Goal: Information Seeking & Learning: Learn about a topic

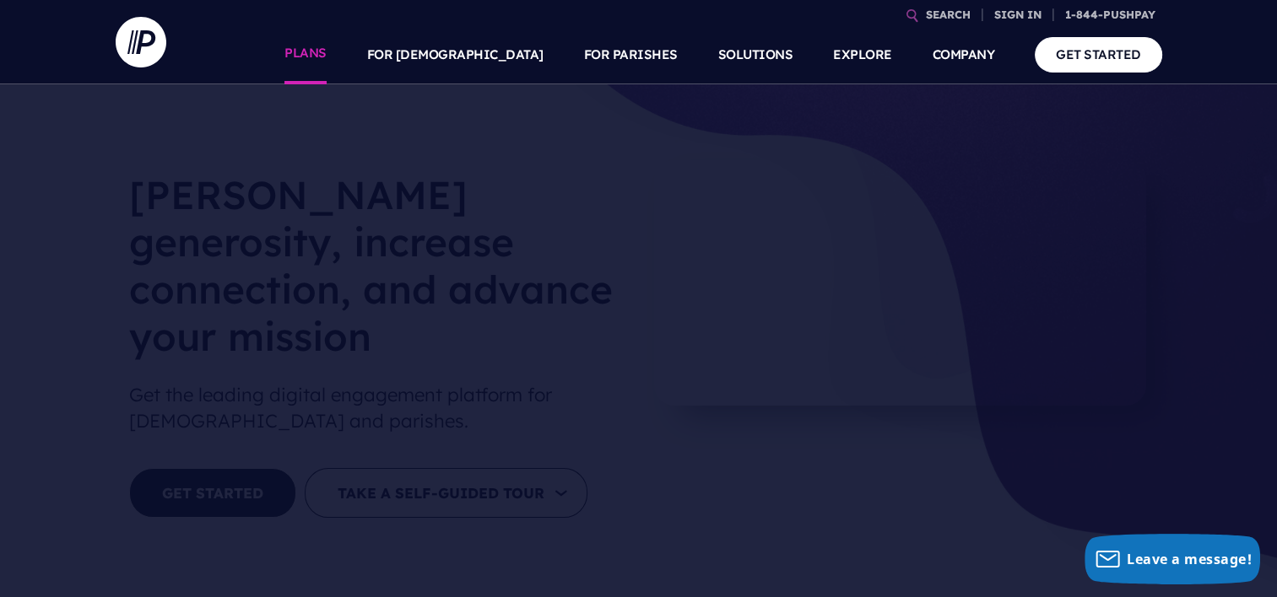
click at [327, 56] on link "PLANS" at bounding box center [305, 54] width 42 height 59
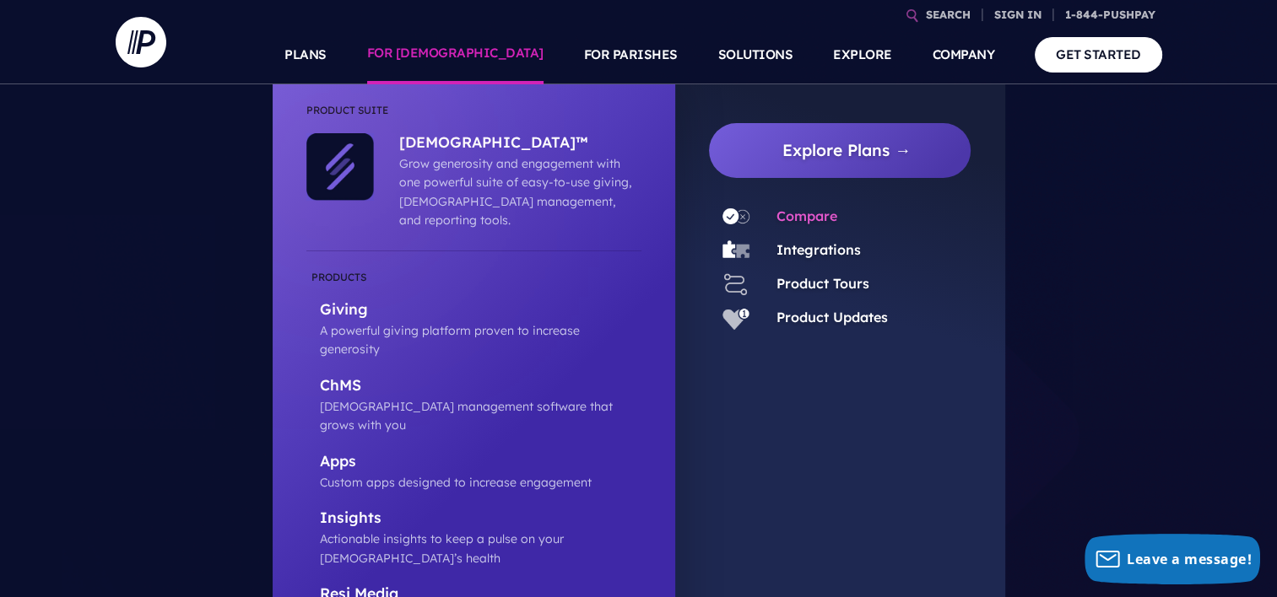
click at [800, 216] on link "Compare" at bounding box center [806, 216] width 61 height 17
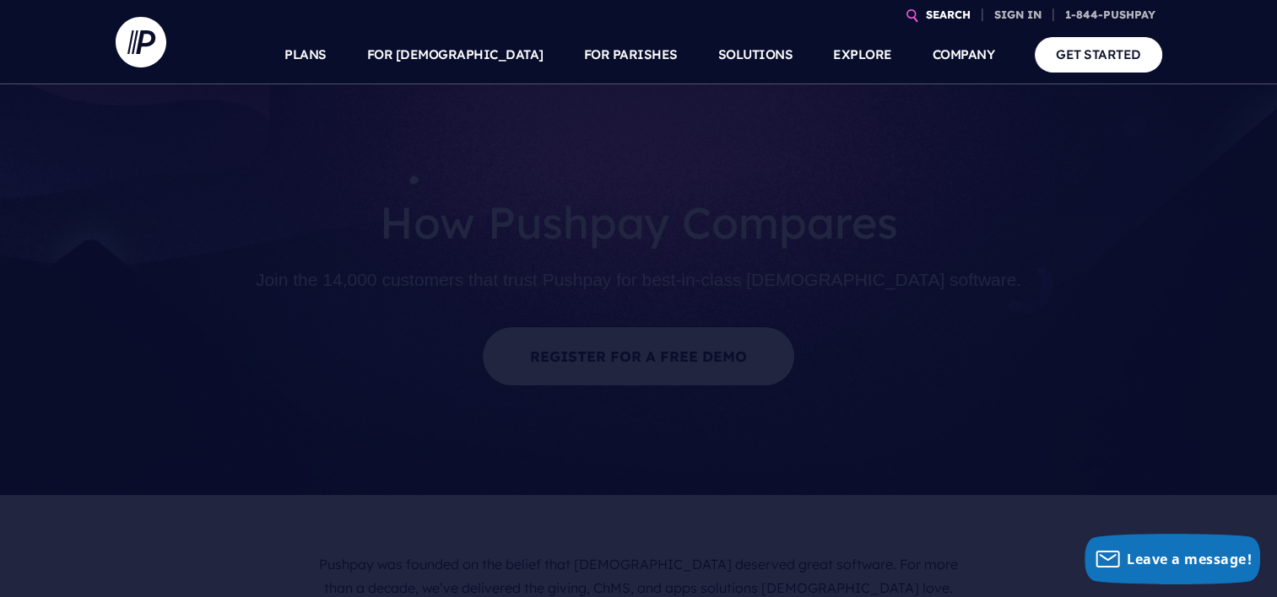
click at [935, 14] on link "SEARCH" at bounding box center [948, 15] width 58 height 30
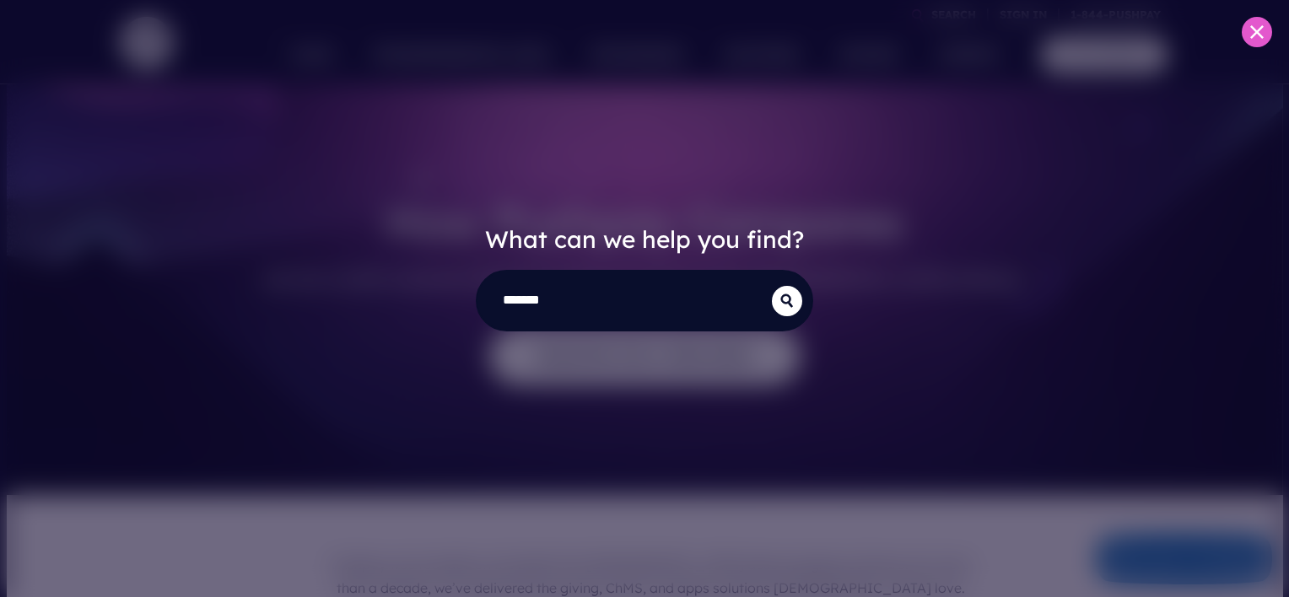
type input "*******"
click at [772, 286] on button "submit" at bounding box center [787, 301] width 30 height 30
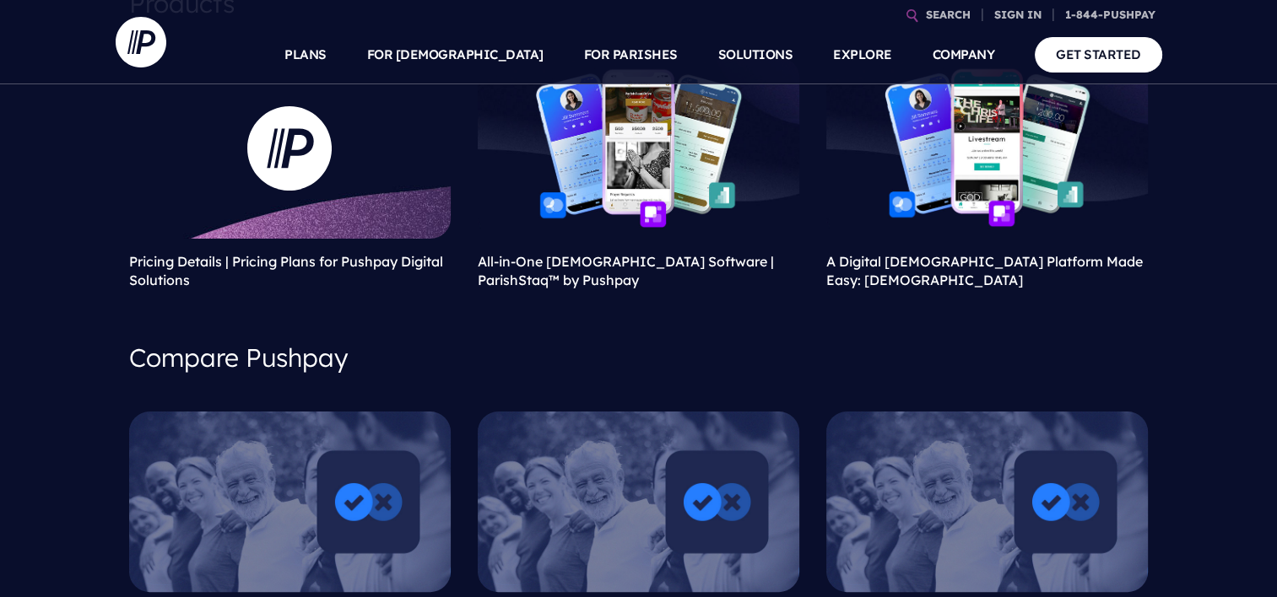
scroll to position [253, 0]
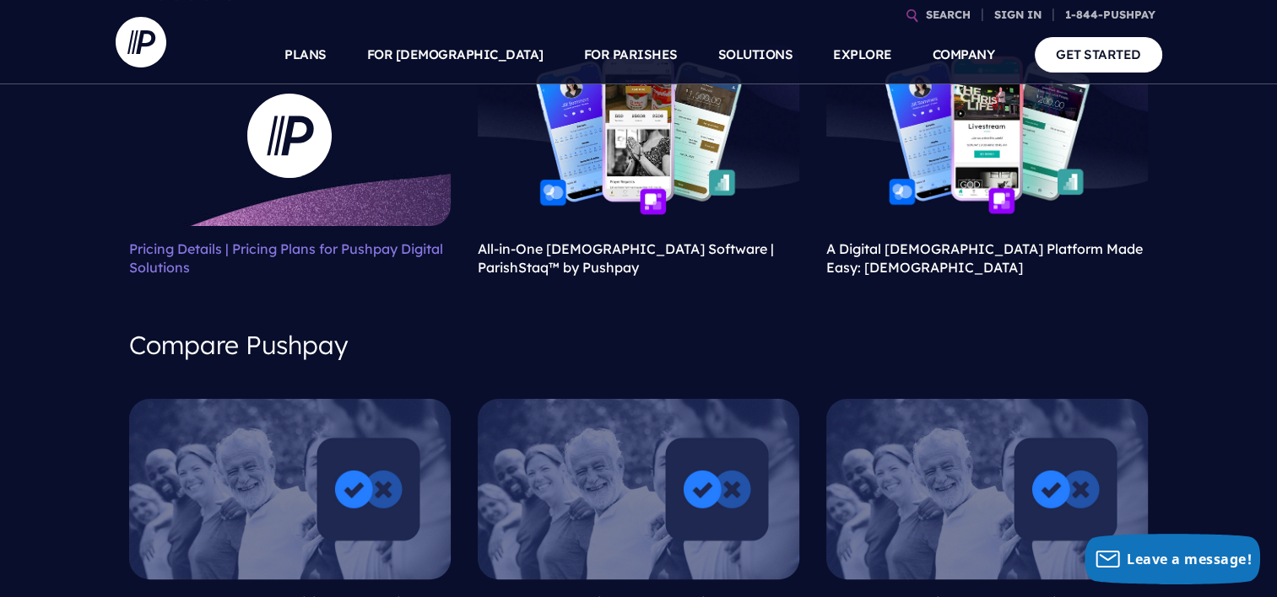
click at [243, 250] on link "Pricing Details | Pricing Plans for Pushpay Digital Solutions" at bounding box center [286, 257] width 314 height 35
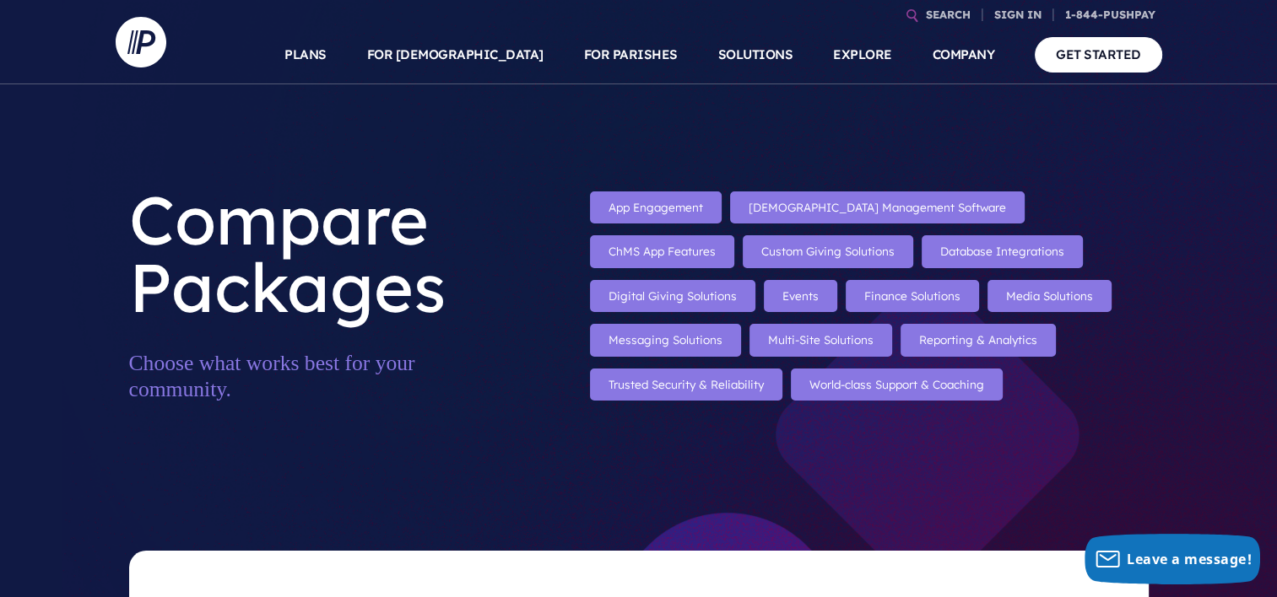
click at [743, 246] on link "Custom Giving Solutions" at bounding box center [828, 251] width 170 height 32
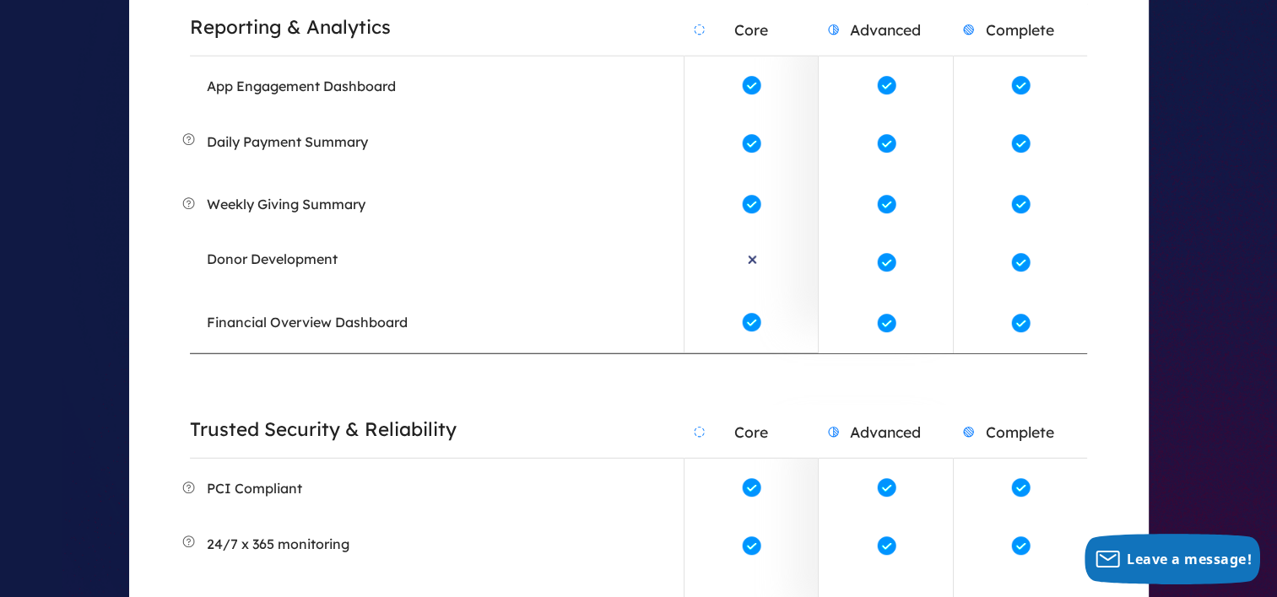
scroll to position [4554, 0]
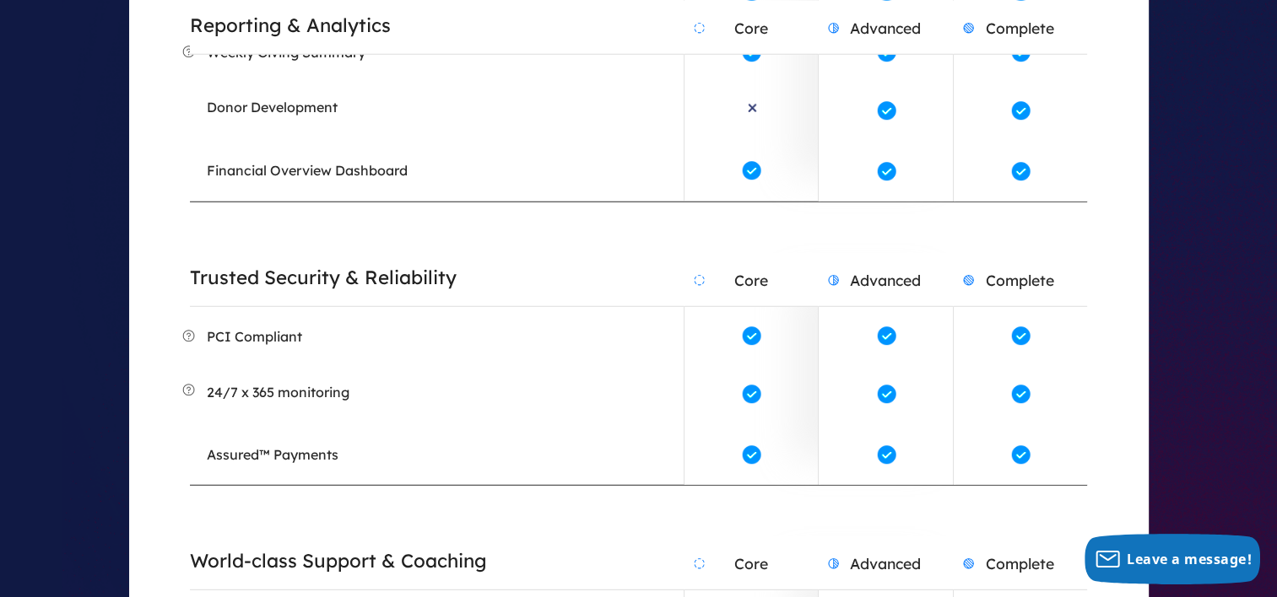
click at [1026, 332] on span at bounding box center [1020, 336] width 23 height 23
click at [916, 293] on h2 "Advanced" at bounding box center [885, 280] width 133 height 52
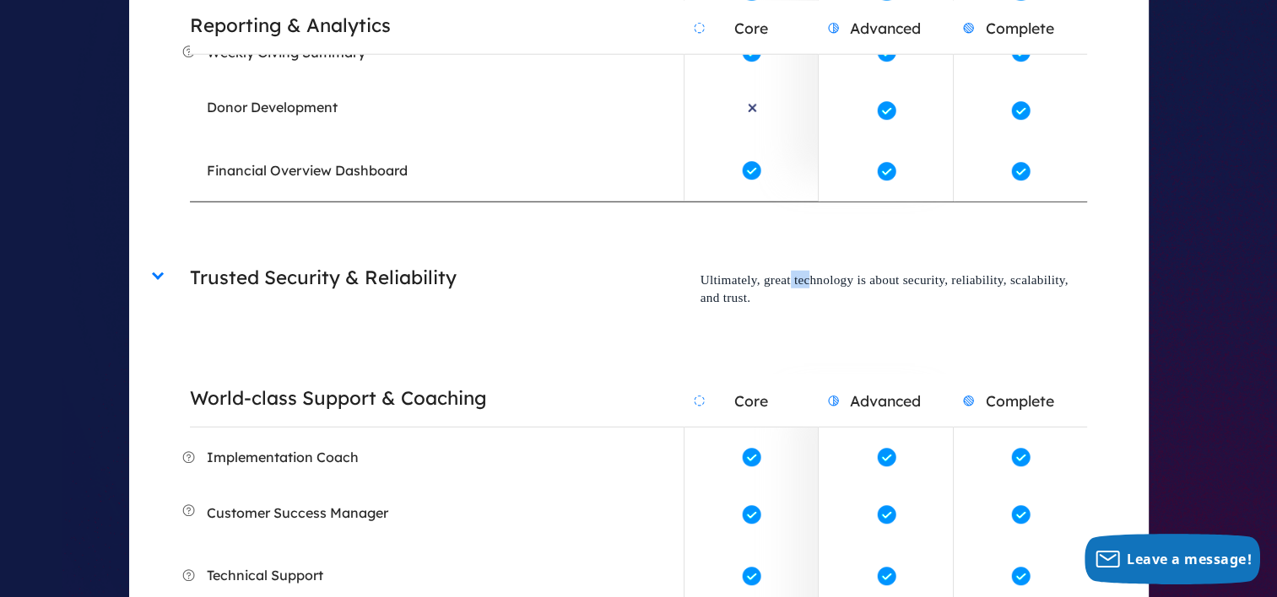
drag, startPoint x: 803, startPoint y: 262, endPoint x: 738, endPoint y: 259, distance: 65.0
click at [781, 262] on p "Ultimately, great technology is about security, reliability, scalability, and t…" at bounding box center [885, 289] width 403 height 70
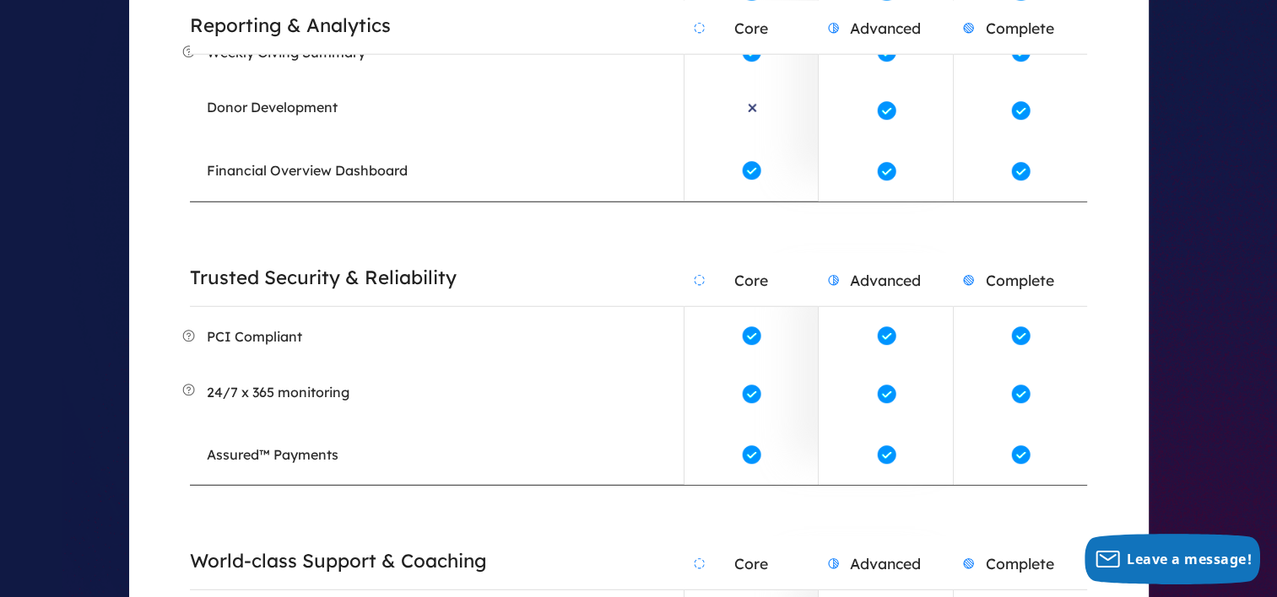
drag, startPoint x: 800, startPoint y: 275, endPoint x: 816, endPoint y: 275, distance: 16.0
click at [806, 275] on h2 "Core" at bounding box center [750, 280] width 133 height 52
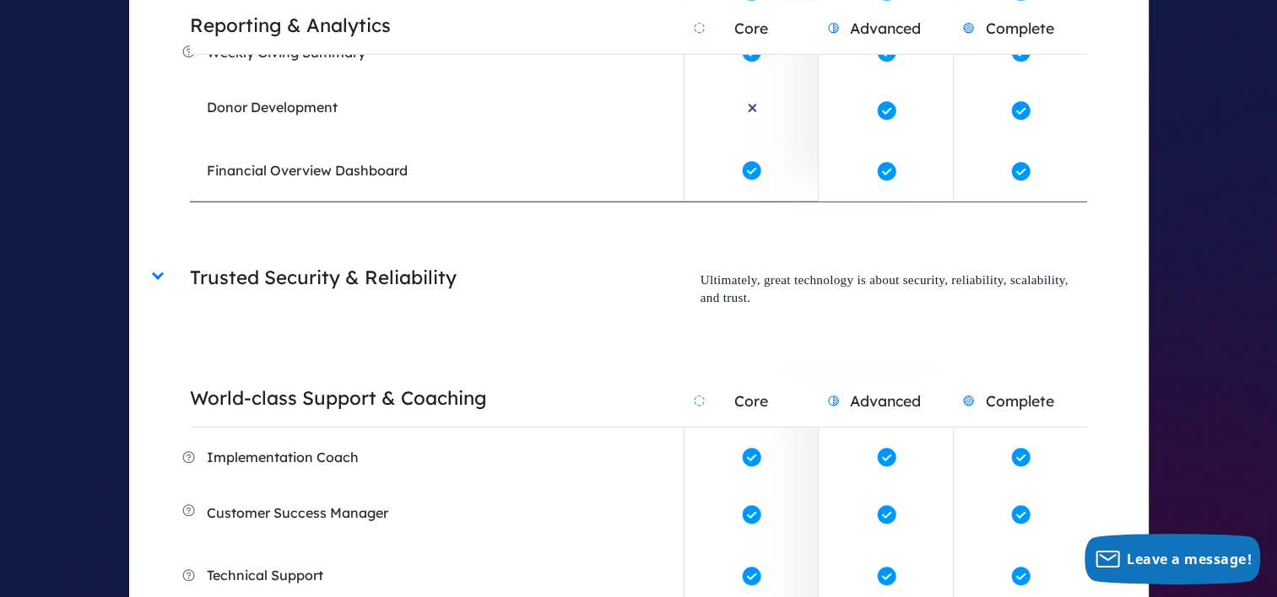
click at [1009, 284] on p "Ultimately, great technology is about security, reliability, scalability, and t…" at bounding box center [885, 289] width 403 height 70
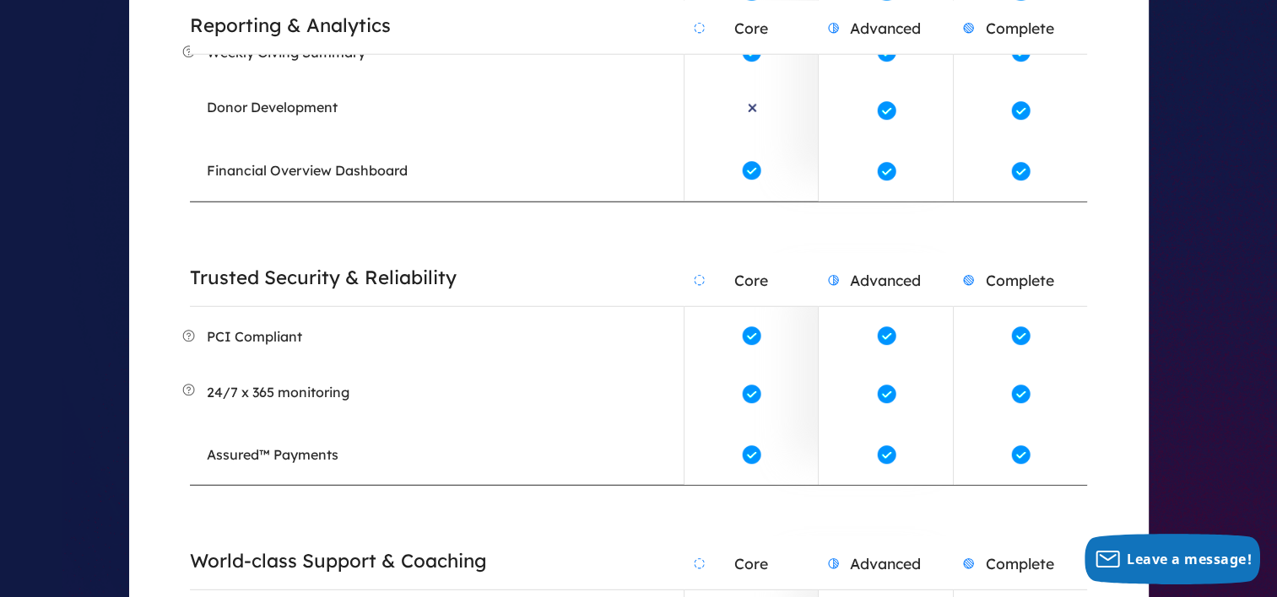
click at [1016, 287] on h2 "Complete" at bounding box center [1020, 280] width 133 height 52
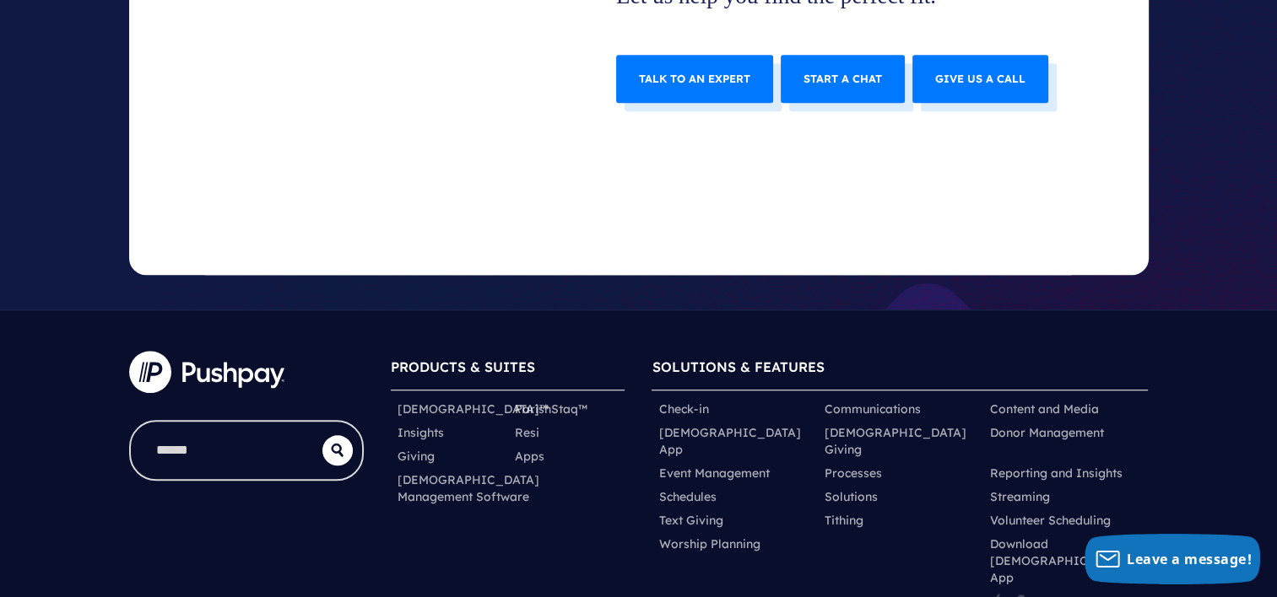
scroll to position [7713, 0]
